Goal: Task Accomplishment & Management: Manage account settings

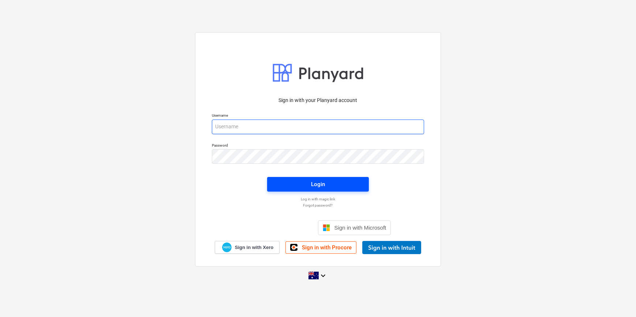
type input "[EMAIL_ADDRESS][DOMAIN_NAME]"
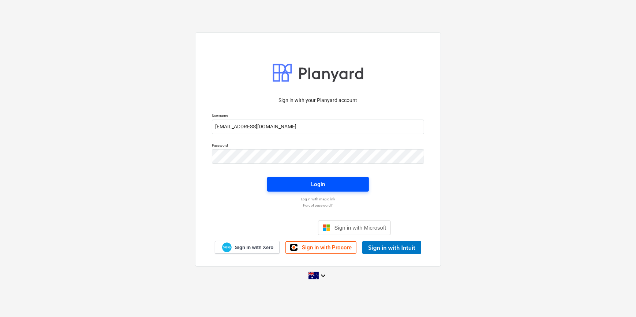
click at [296, 182] on span "Login" at bounding box center [318, 185] width 84 height 10
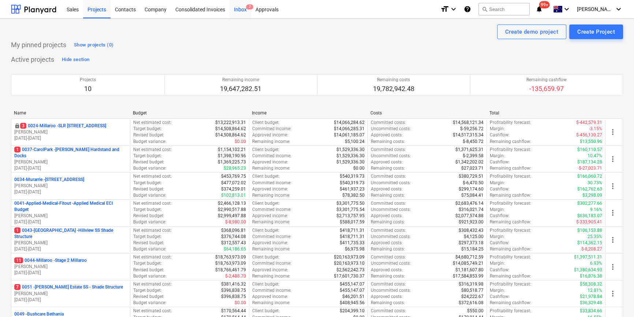
click at [239, 10] on div "Inbox 7" at bounding box center [240, 9] width 22 height 19
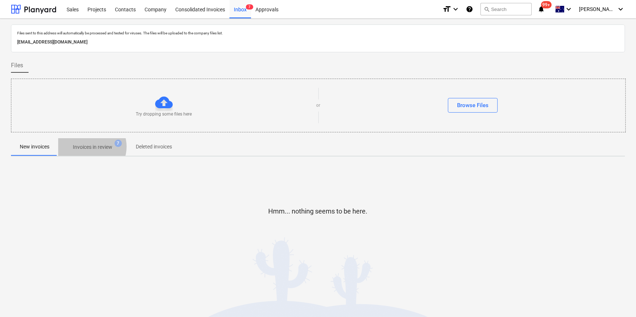
click at [88, 146] on p "Invoices in review" at bounding box center [93, 147] width 40 height 8
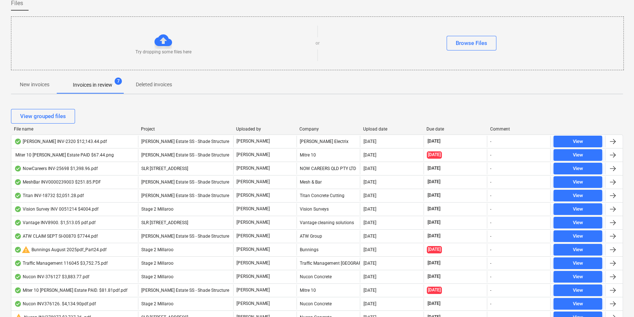
scroll to position [66, 0]
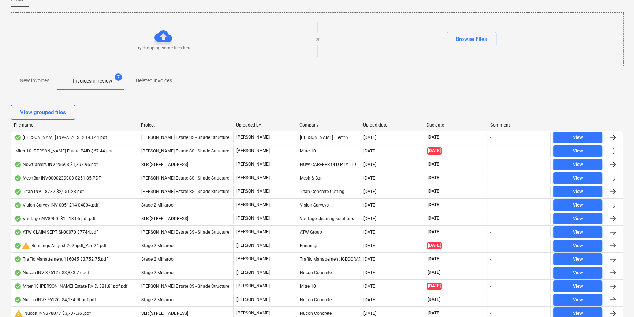
click at [465, 123] on div "Due date" at bounding box center [454, 125] width 57 height 5
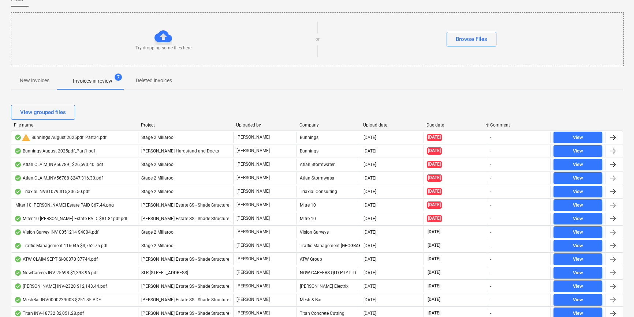
click at [34, 81] on p "New invoices" at bounding box center [35, 81] width 30 height 8
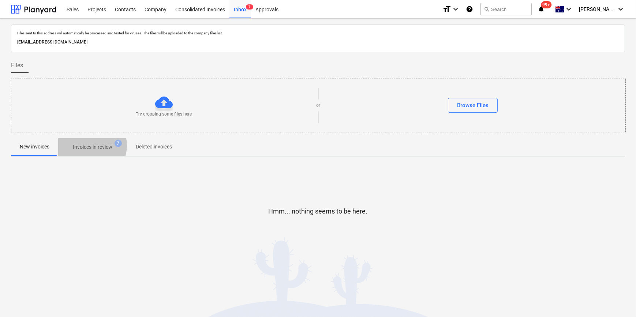
click at [90, 145] on p "Invoices in review" at bounding box center [93, 147] width 40 height 8
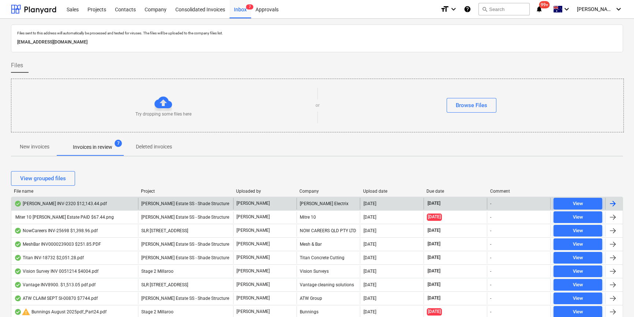
click at [480, 203] on div "[DATE]" at bounding box center [454, 204] width 63 height 12
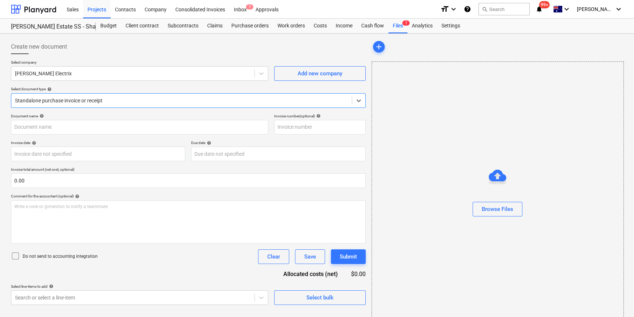
type input "INV-2320"
type input "10 Sep 2025"
type input "30 Oct 2025"
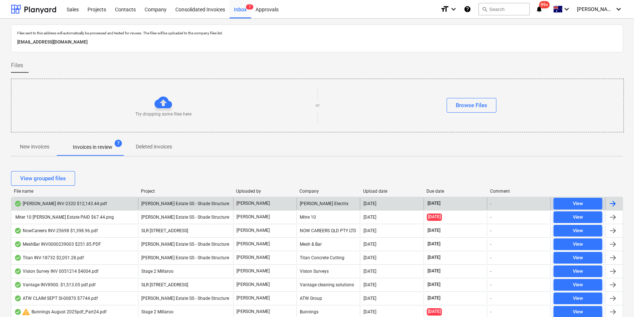
click at [453, 202] on div "[DATE]" at bounding box center [454, 204] width 63 height 12
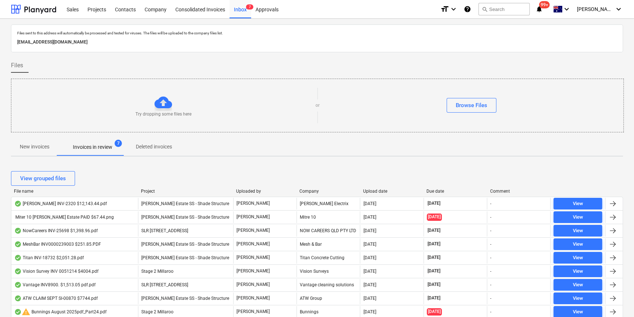
click at [441, 192] on div "Due date" at bounding box center [454, 191] width 57 height 5
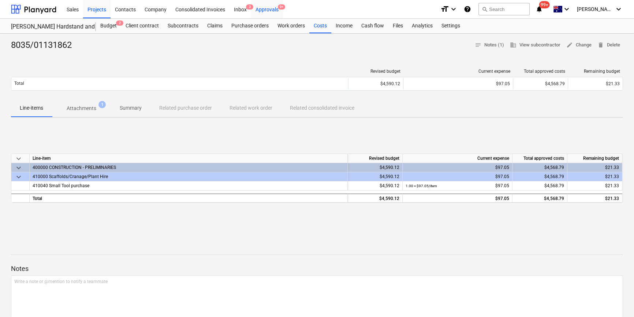
click at [274, 10] on div "Approvals 9+" at bounding box center [267, 9] width 32 height 19
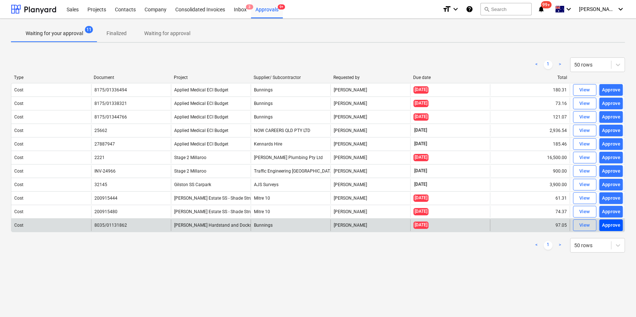
click at [611, 224] on div "Approve" at bounding box center [611, 225] width 19 height 8
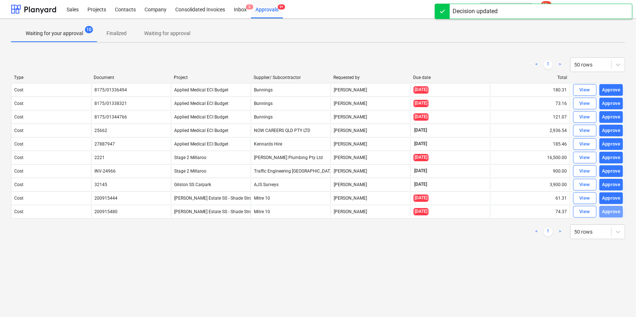
click at [610, 212] on div "Approve" at bounding box center [611, 212] width 19 height 8
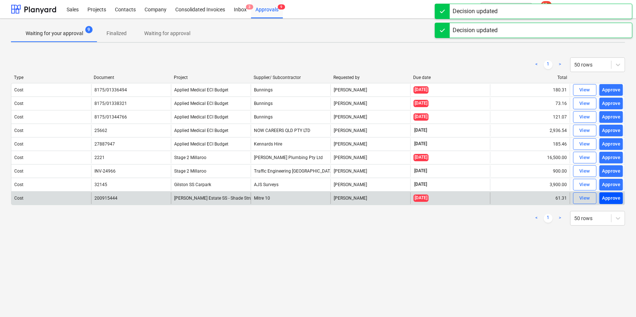
click at [611, 199] on div "Approve" at bounding box center [611, 198] width 19 height 8
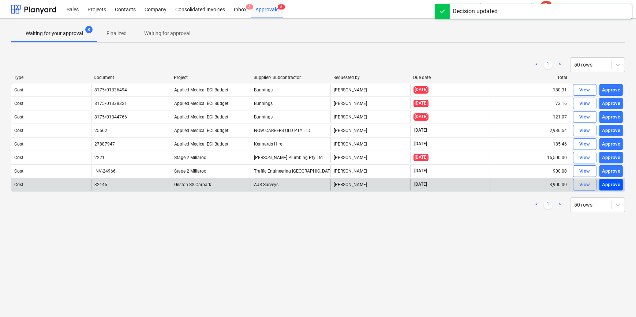
click at [608, 187] on div "Approve" at bounding box center [611, 185] width 19 height 8
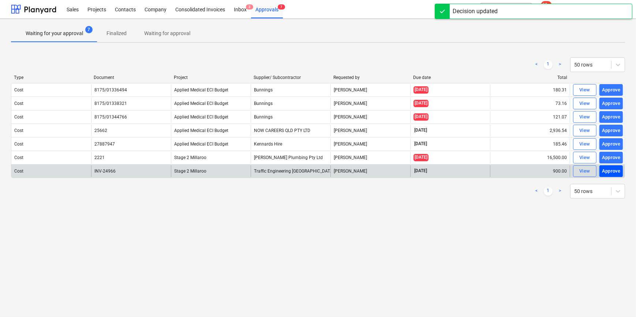
click at [606, 172] on div "Approve" at bounding box center [611, 171] width 19 height 8
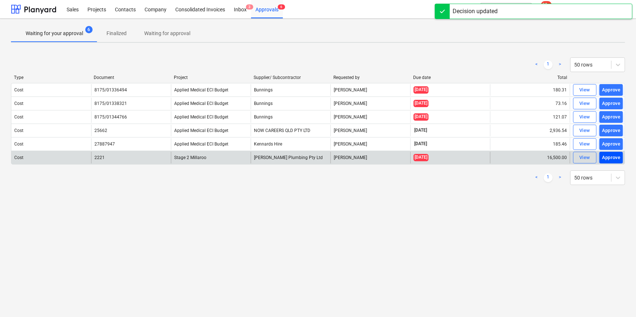
click at [610, 159] on div "Approve" at bounding box center [611, 158] width 19 height 8
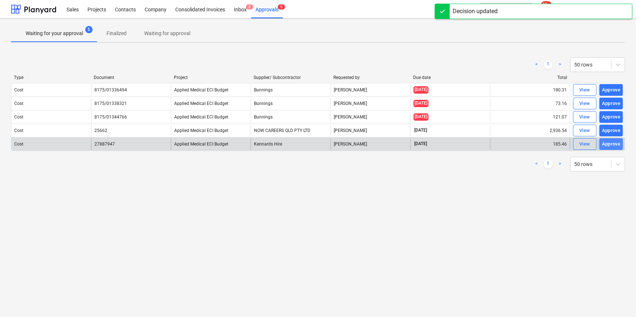
click at [609, 142] on div "Approve" at bounding box center [611, 144] width 19 height 8
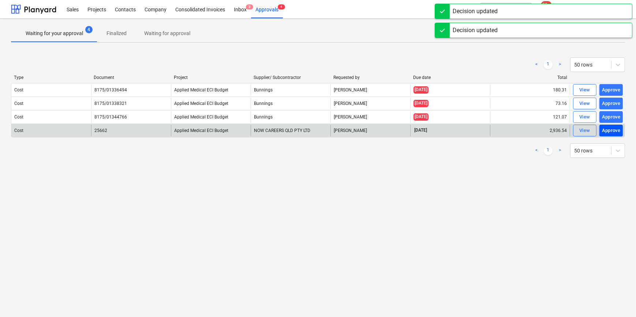
click at [606, 128] on div "Approve" at bounding box center [611, 131] width 19 height 8
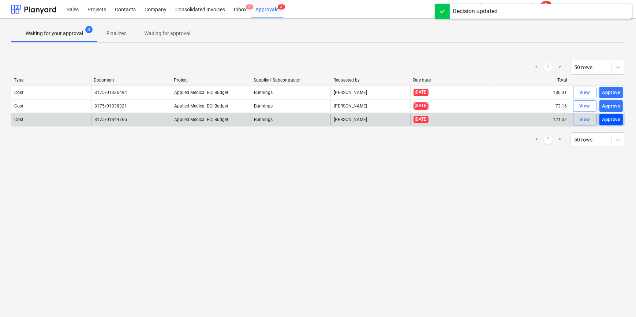
click at [609, 121] on div "Approve" at bounding box center [611, 120] width 19 height 8
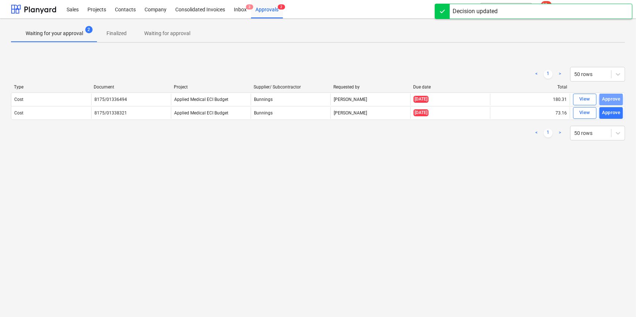
click at [614, 105] on button "Approve" at bounding box center [610, 100] width 23 height 12
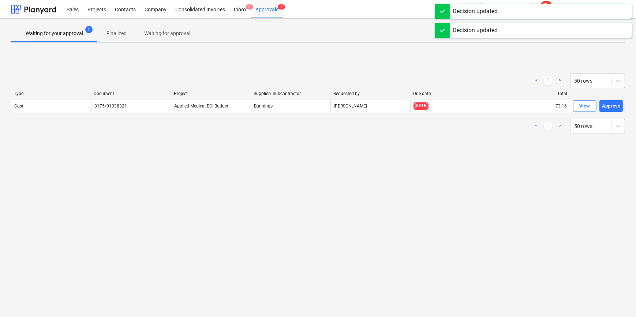
click at [610, 99] on div "Cost 8175/01338321 Applied Medical ECI Budget Bunnings Rowan MacDonald 21.08.20…" at bounding box center [318, 106] width 614 height 14
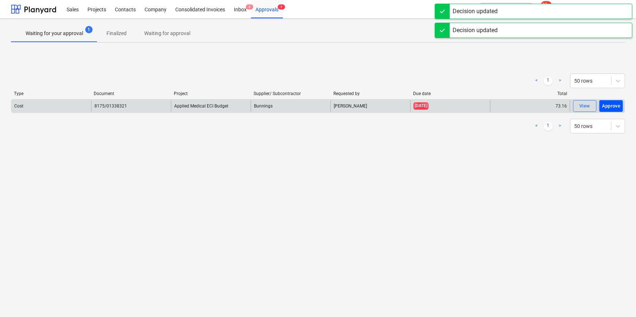
click at [611, 102] on div "Approve" at bounding box center [611, 106] width 19 height 8
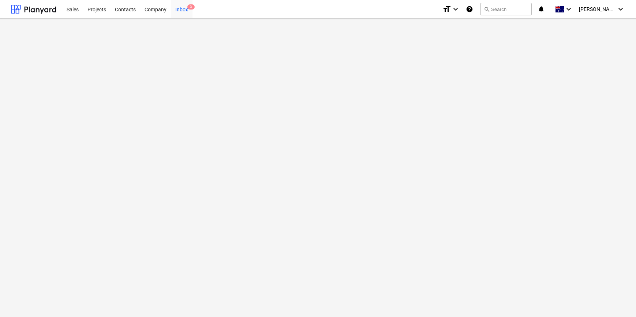
click at [181, 10] on div "Inbox 3" at bounding box center [182, 9] width 22 height 19
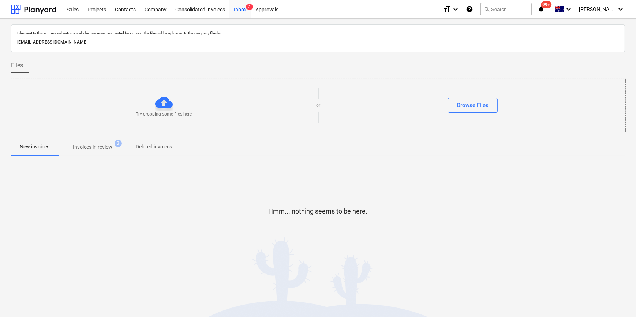
click at [97, 150] on p "Invoices in review" at bounding box center [93, 147] width 40 height 8
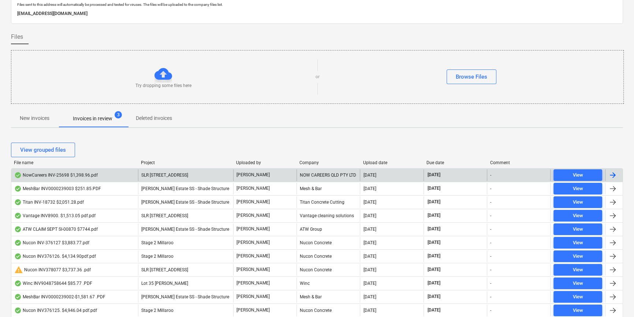
scroll to position [66, 0]
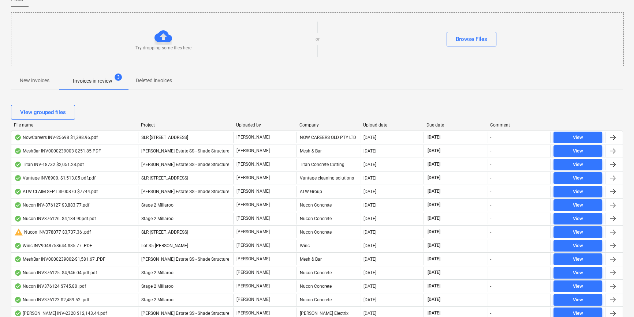
click at [462, 124] on div "Due date" at bounding box center [454, 125] width 57 height 5
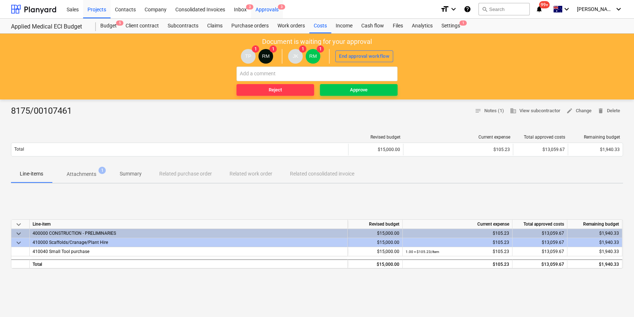
click at [271, 7] on div "Approvals 3" at bounding box center [267, 9] width 32 height 19
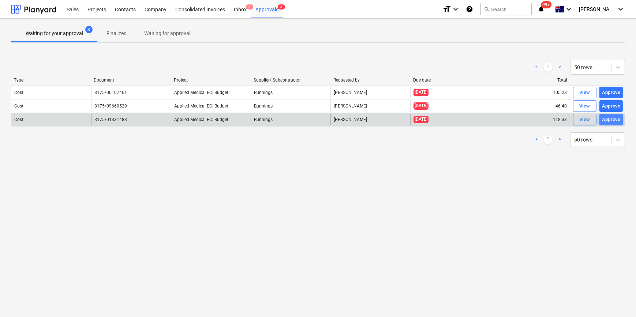
click at [612, 119] on div "Approve" at bounding box center [611, 120] width 19 height 8
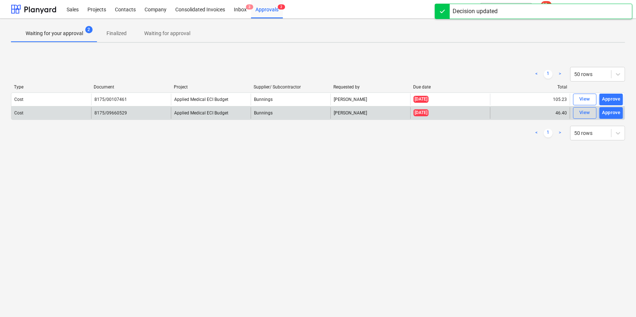
click at [615, 111] on div "Approve" at bounding box center [611, 113] width 19 height 8
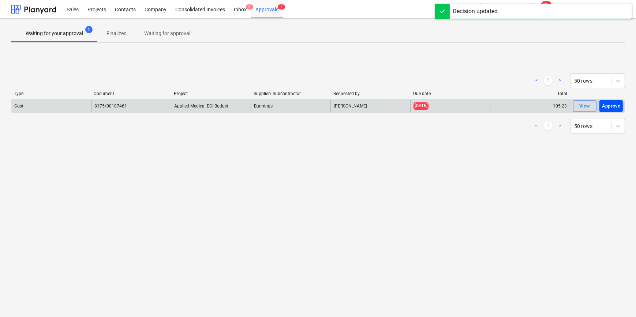
click at [614, 104] on div "Approve" at bounding box center [611, 106] width 19 height 8
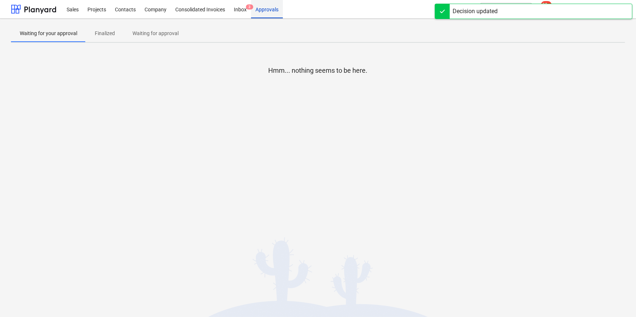
click at [266, 10] on div "Approvals" at bounding box center [267, 9] width 32 height 19
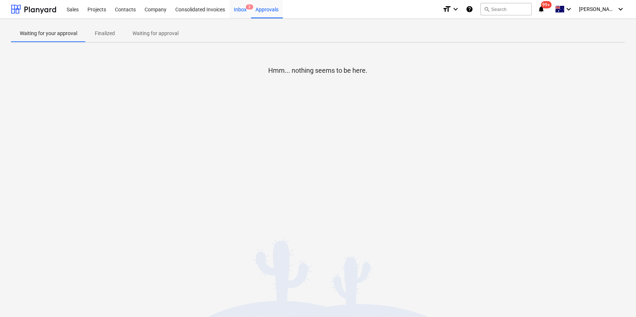
click at [240, 5] on div "Inbox 3" at bounding box center [240, 9] width 22 height 19
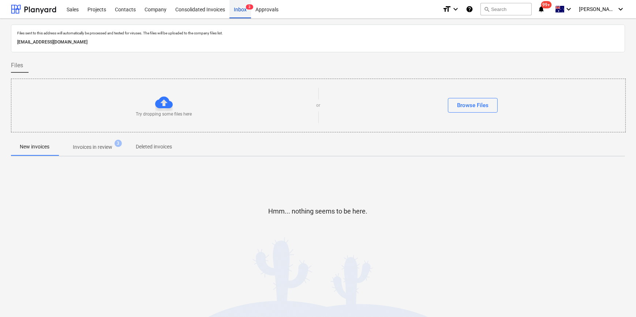
click at [237, 9] on div "Inbox 3" at bounding box center [240, 9] width 22 height 19
click at [96, 149] on p "Invoices in review" at bounding box center [93, 147] width 40 height 8
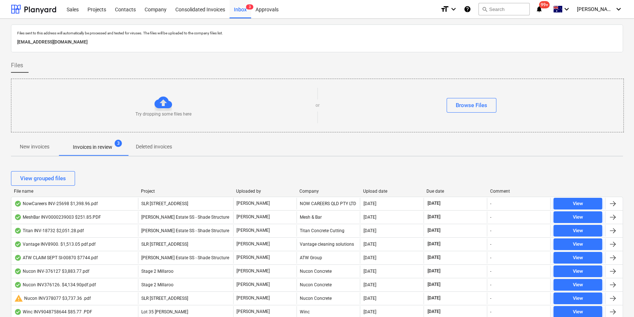
click at [480, 190] on div at bounding box center [486, 191] width 13 height 5
click at [471, 190] on div "Due date" at bounding box center [454, 191] width 57 height 5
click at [472, 191] on div "Due date" at bounding box center [454, 191] width 57 height 5
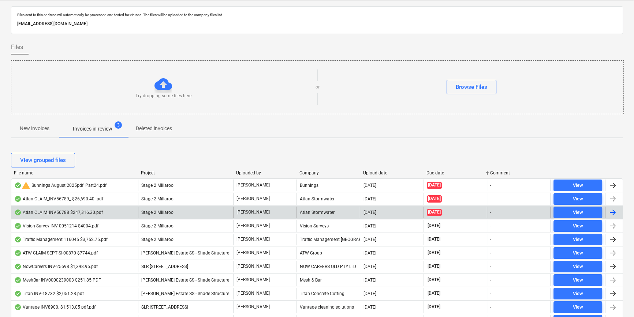
scroll to position [33, 0]
